Goal: Information Seeking & Learning: Learn about a topic

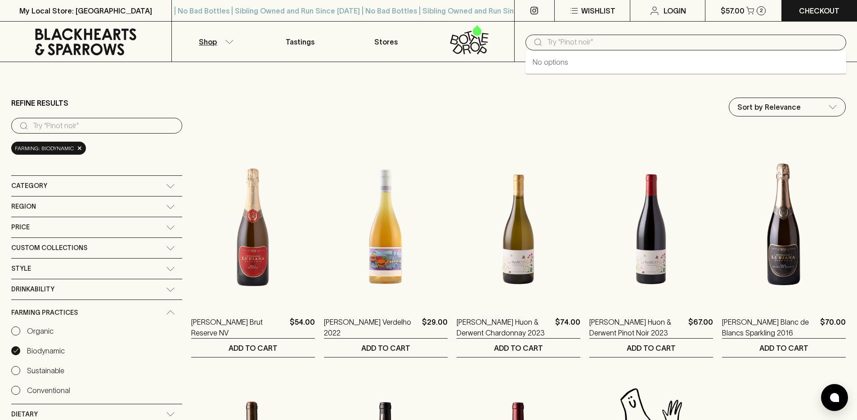
type input "Les Fruits Voix des Raisons Shiraz Cinsault Rose 2023"
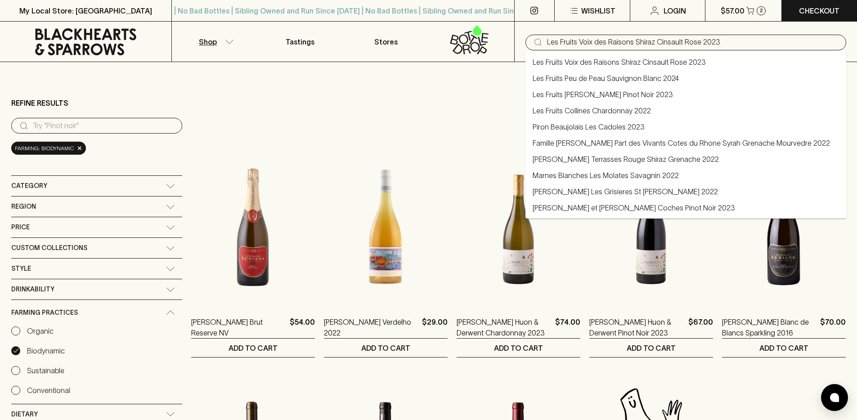
click at [609, 59] on link "Les Fruits Voix des Raisons Shiraz Cinsault Rose 2023" at bounding box center [619, 62] width 173 height 11
